Goal: Information Seeking & Learning: Learn about a topic

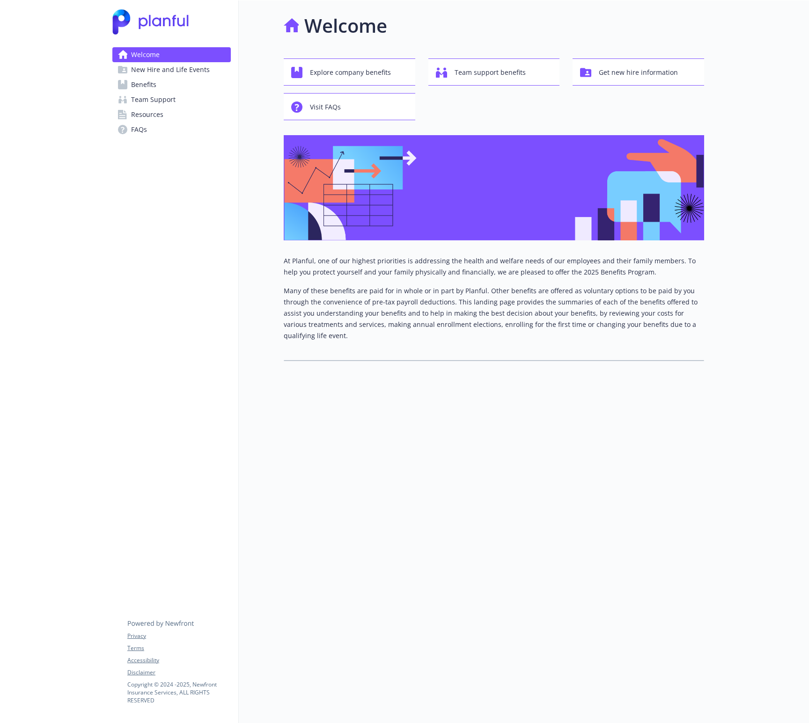
click at [153, 84] on span "Benefits" at bounding box center [143, 84] width 25 height 15
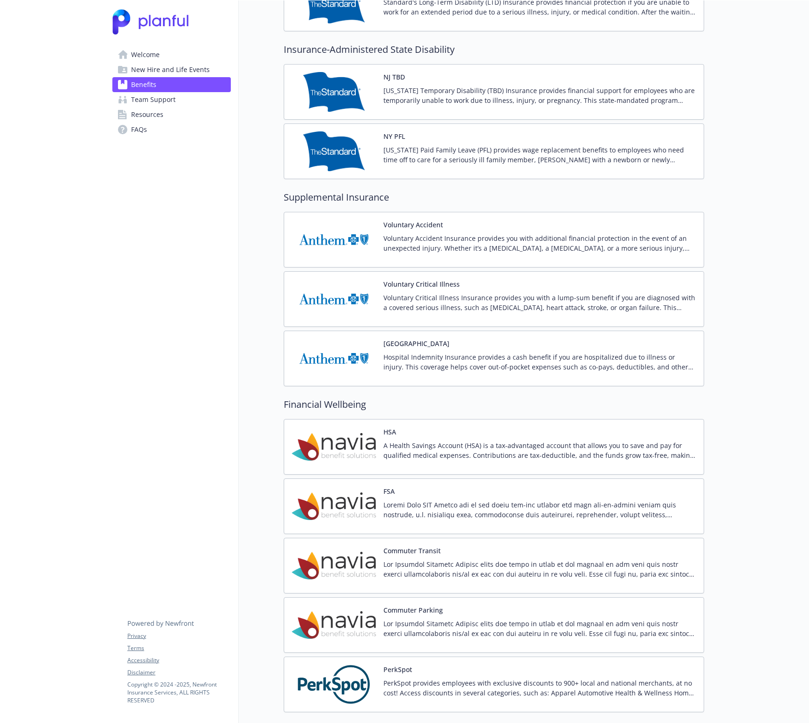
scroll to position [1131, 0]
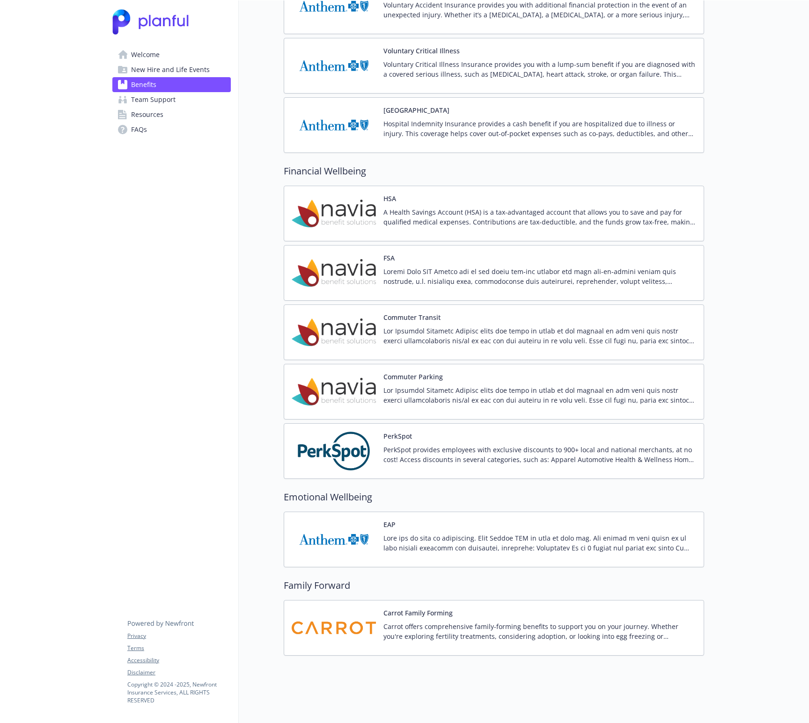
click at [410, 272] on p at bounding box center [539, 277] width 313 height 20
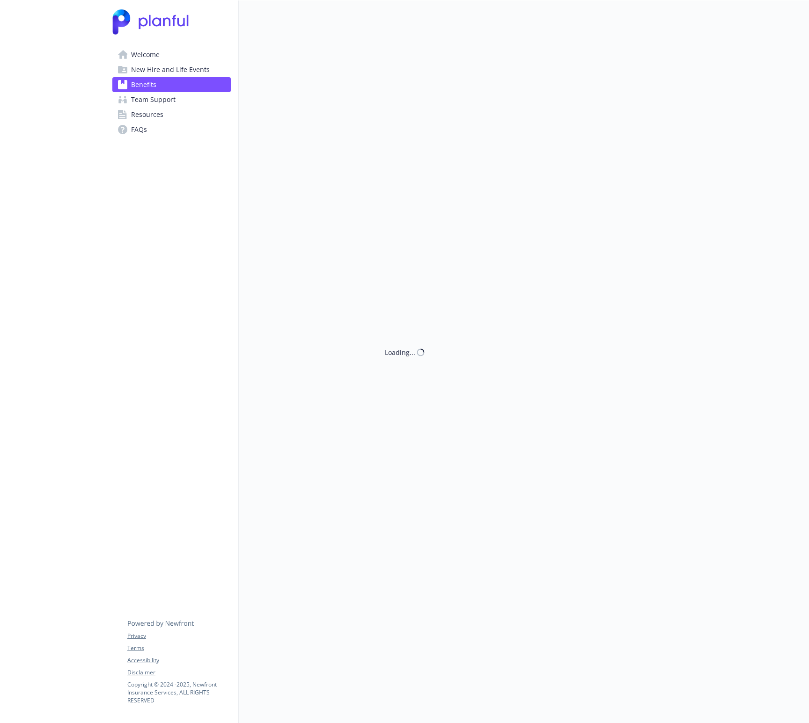
scroll to position [1131, 0]
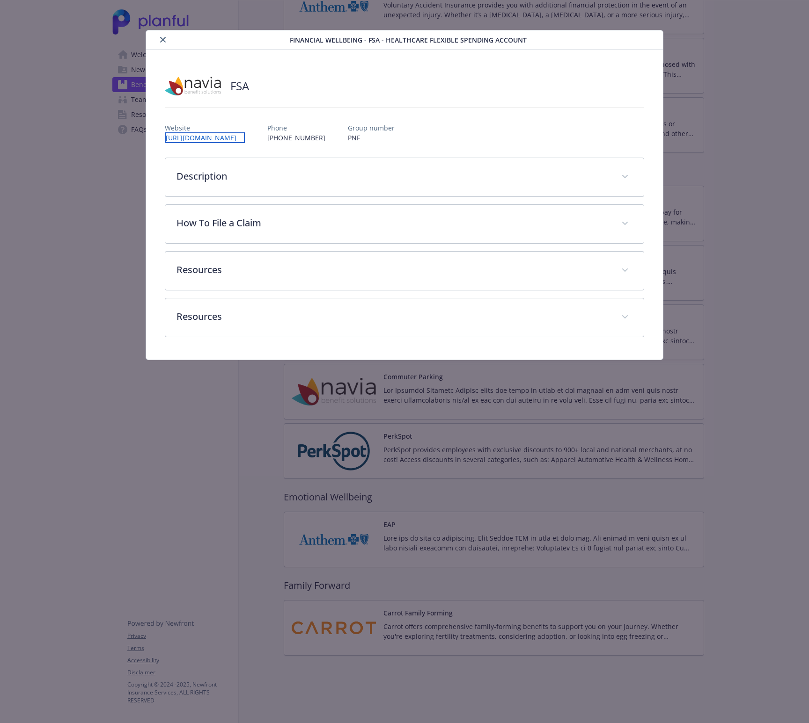
click at [202, 136] on link "[URL][DOMAIN_NAME]" at bounding box center [205, 137] width 80 height 11
